Goal: Information Seeking & Learning: Check status

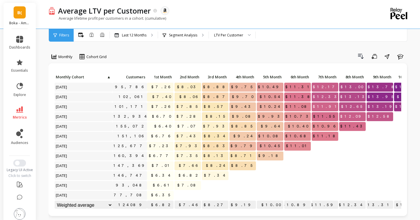
click at [18, 105] on li "metrics" at bounding box center [20, 113] width 28 height 20
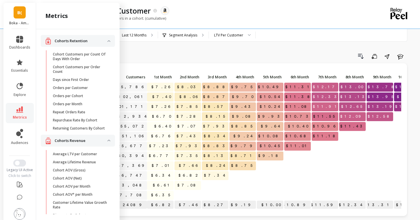
scroll to position [410, 0]
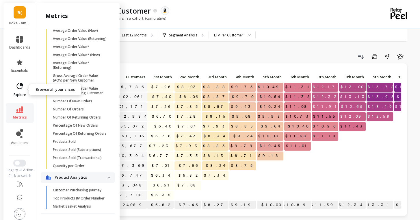
click at [23, 86] on icon at bounding box center [20, 86] width 8 height 8
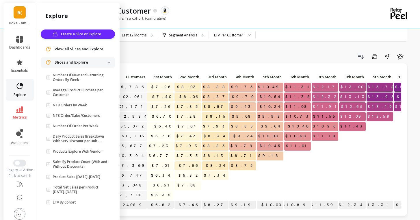
scroll to position [0, 0]
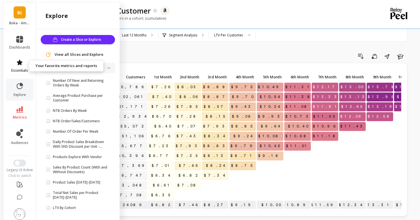
click at [23, 72] on span "essentials" at bounding box center [19, 70] width 17 height 5
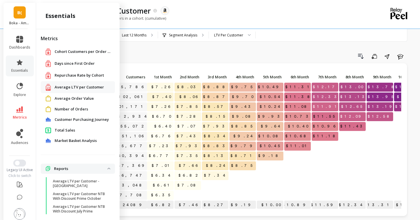
scroll to position [38, 0]
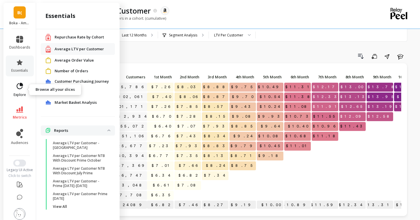
click at [23, 88] on icon at bounding box center [20, 86] width 8 height 8
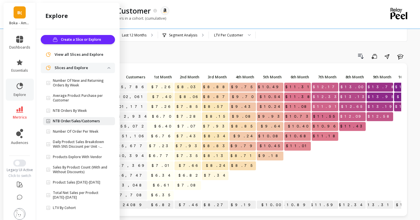
scroll to position [6, 0]
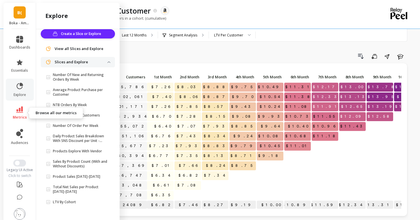
click at [22, 108] on icon at bounding box center [19, 109] width 7 height 6
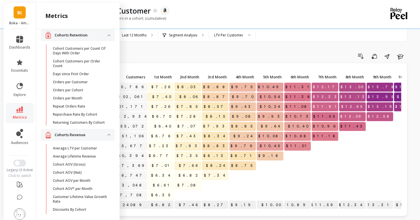
scroll to position [410, 0]
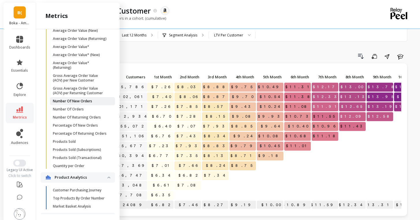
click at [68, 100] on p "Number Of New Orders" at bounding box center [72, 101] width 39 height 5
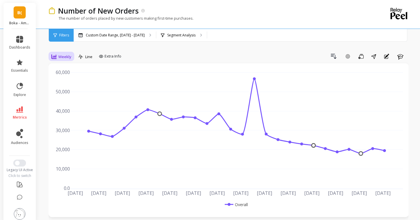
click at [64, 55] on span "Weekly" at bounding box center [64, 56] width 13 height 5
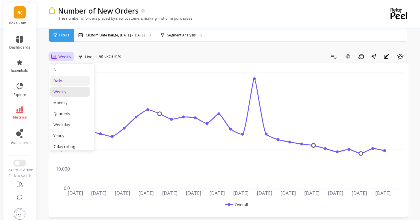
click at [68, 77] on div "Daily" at bounding box center [70, 81] width 40 height 10
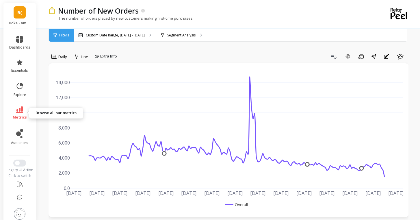
click at [22, 111] on icon at bounding box center [19, 109] width 7 height 6
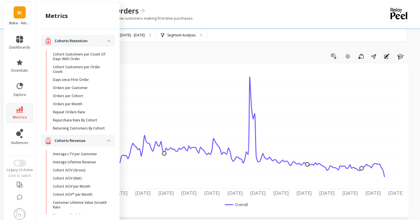
scroll to position [410, 0]
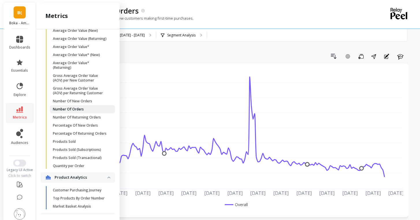
click at [69, 109] on p "Number Of Orders" at bounding box center [68, 109] width 31 height 5
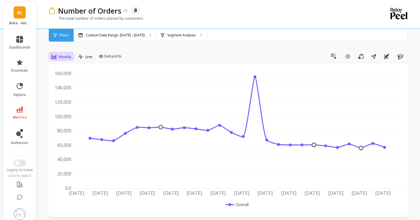
click at [61, 55] on span "Weekly" at bounding box center [64, 56] width 13 height 5
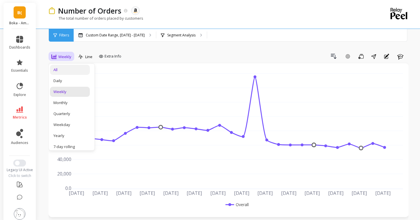
click at [64, 71] on div "All" at bounding box center [69, 69] width 33 height 5
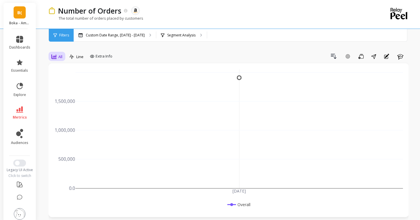
click at [57, 57] on div "All" at bounding box center [56, 56] width 11 height 7
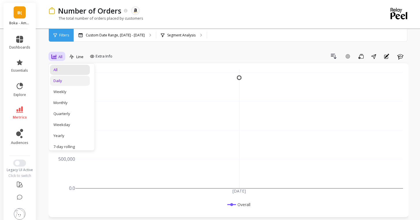
click at [62, 84] on div "Daily" at bounding box center [70, 81] width 40 height 10
